Goal: Task Accomplishment & Management: Manage account settings

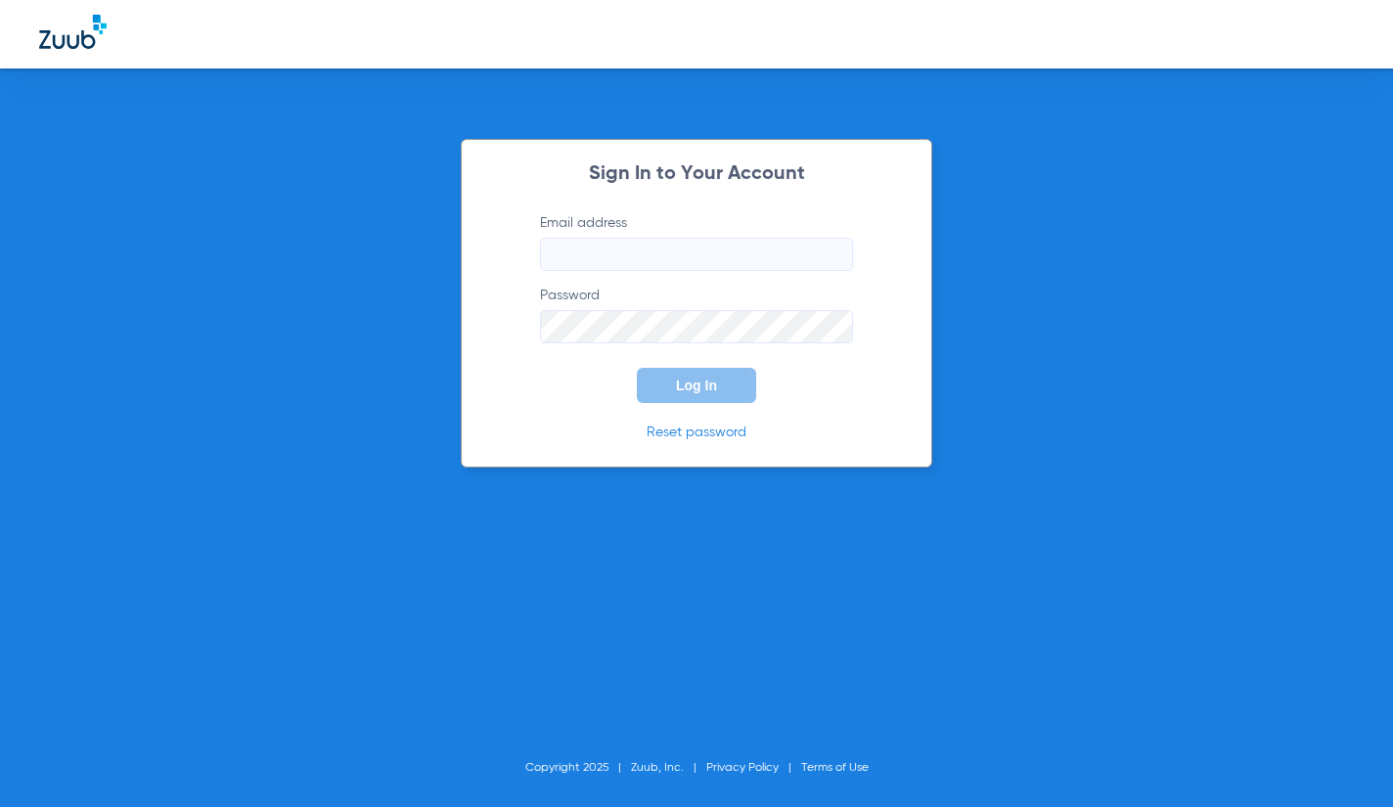
click at [622, 271] on input "Email address" at bounding box center [696, 254] width 313 height 33
click at [700, 250] on input "Email address Required" at bounding box center [696, 254] width 313 height 33
type input "[EMAIL_ADDRESS][DOMAIN_NAME]"
click at [637, 368] on button "Log In" at bounding box center [696, 385] width 119 height 35
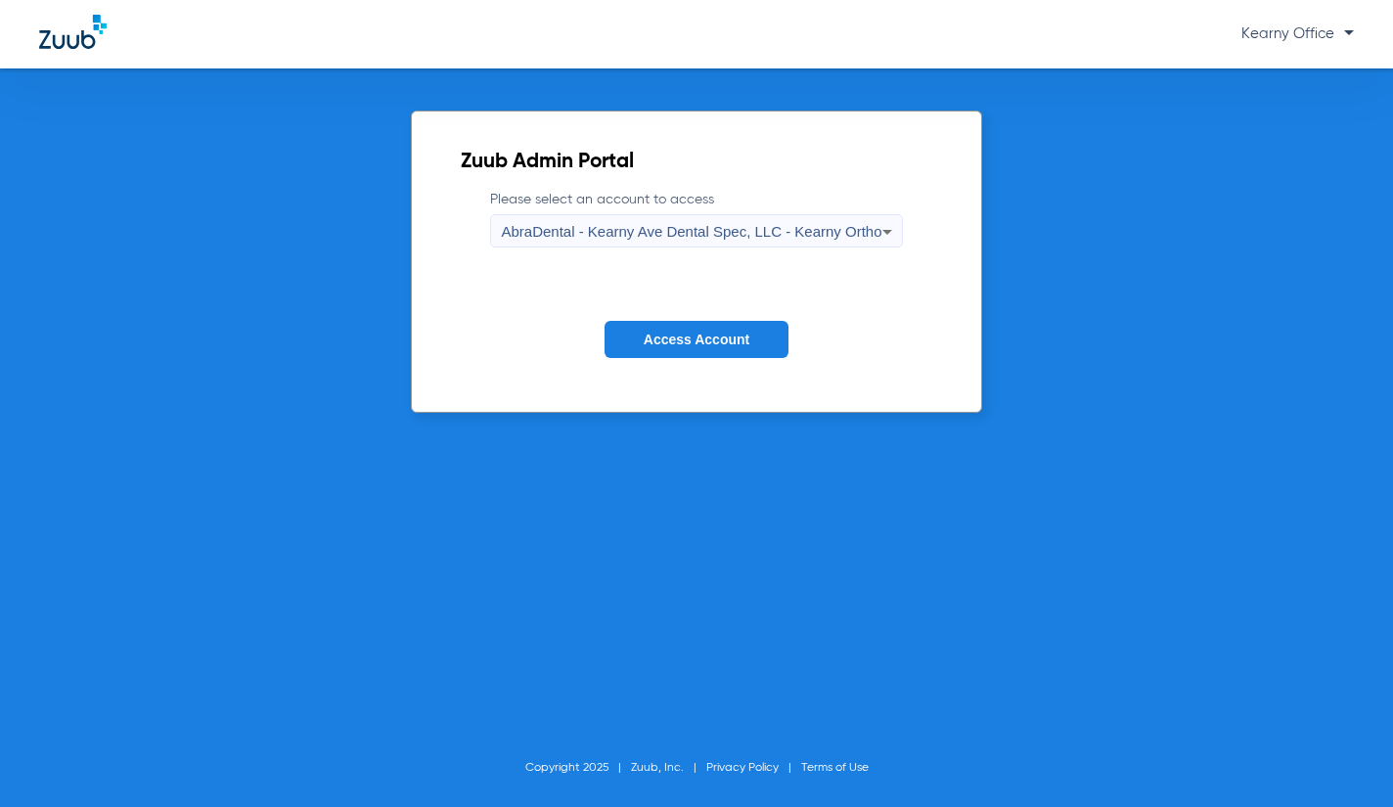
click at [742, 234] on span "AbraDental - Kearny Ave Dental Spec, LLC - Kearny Ortho" at bounding box center [691, 231] width 381 height 17
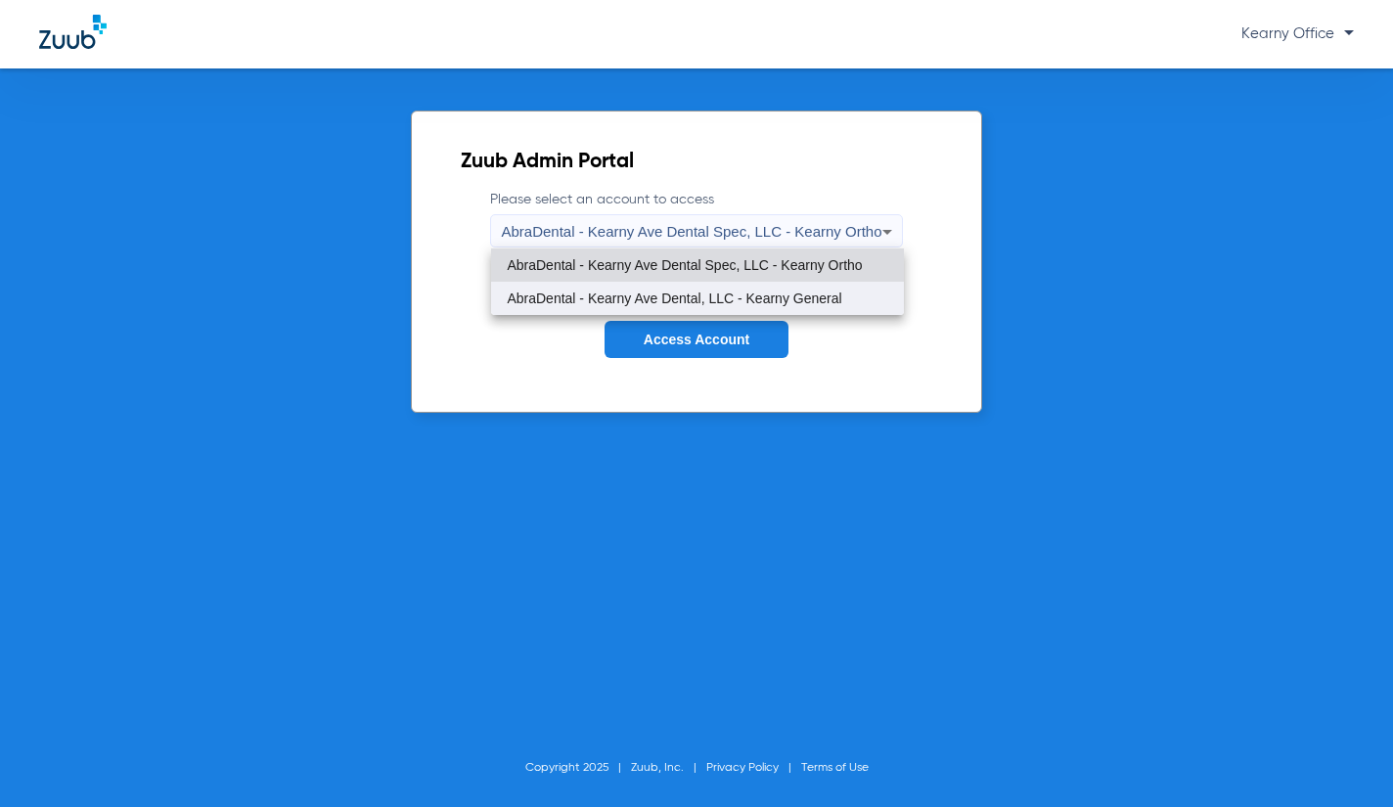
click at [748, 292] on span "AbraDental - Kearny Ave Dental, LLC - Kearny General" at bounding box center [674, 299] width 335 height 14
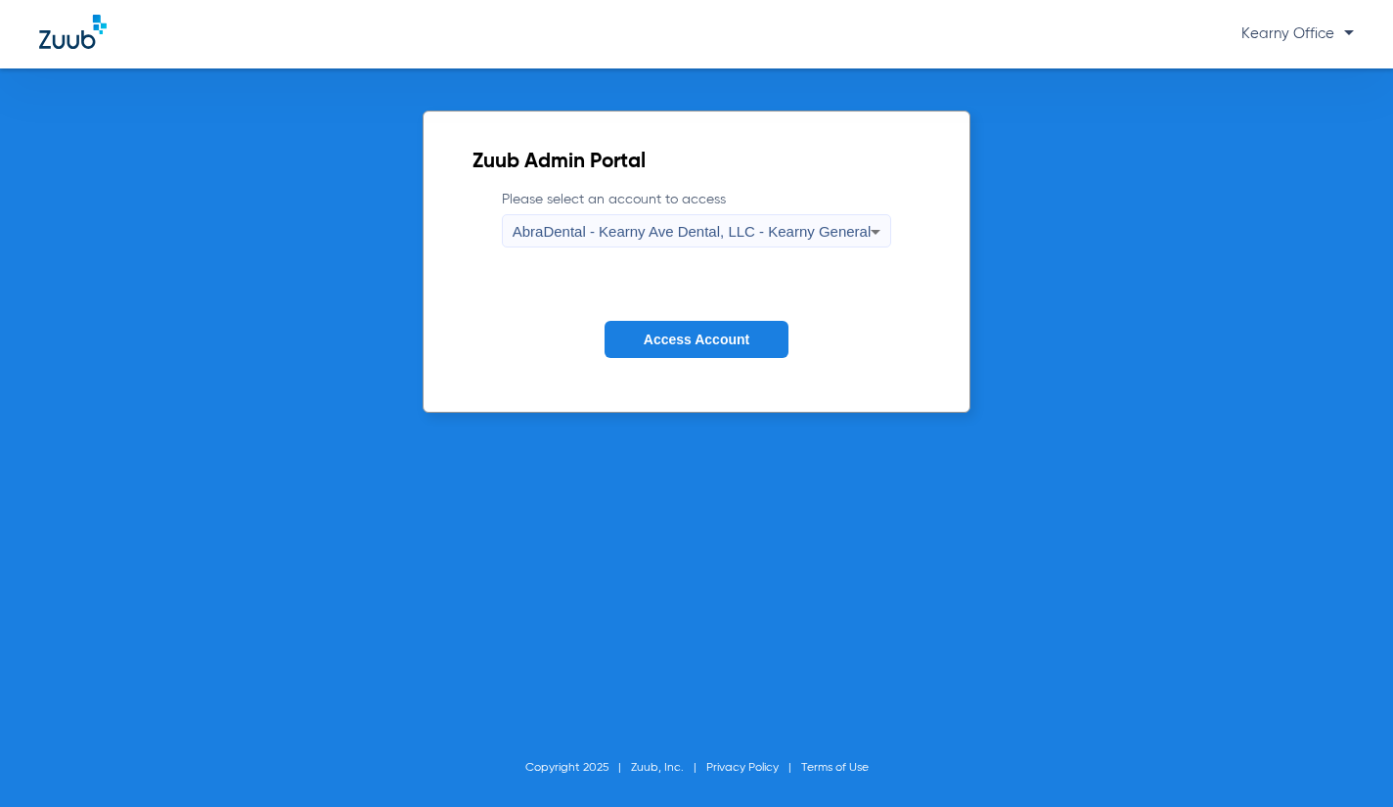
drag, startPoint x: 673, startPoint y: 306, endPoint x: 674, endPoint y: 330, distance: 23.5
click at [673, 306] on form "Please select an account to access AbraDental - Kearny Ave Dental, LLC - Kearny…" at bounding box center [697, 289] width 449 height 199
click at [673, 332] on span "Access Account" at bounding box center [697, 340] width 106 height 16
